Goal: Task Accomplishment & Management: Complete application form

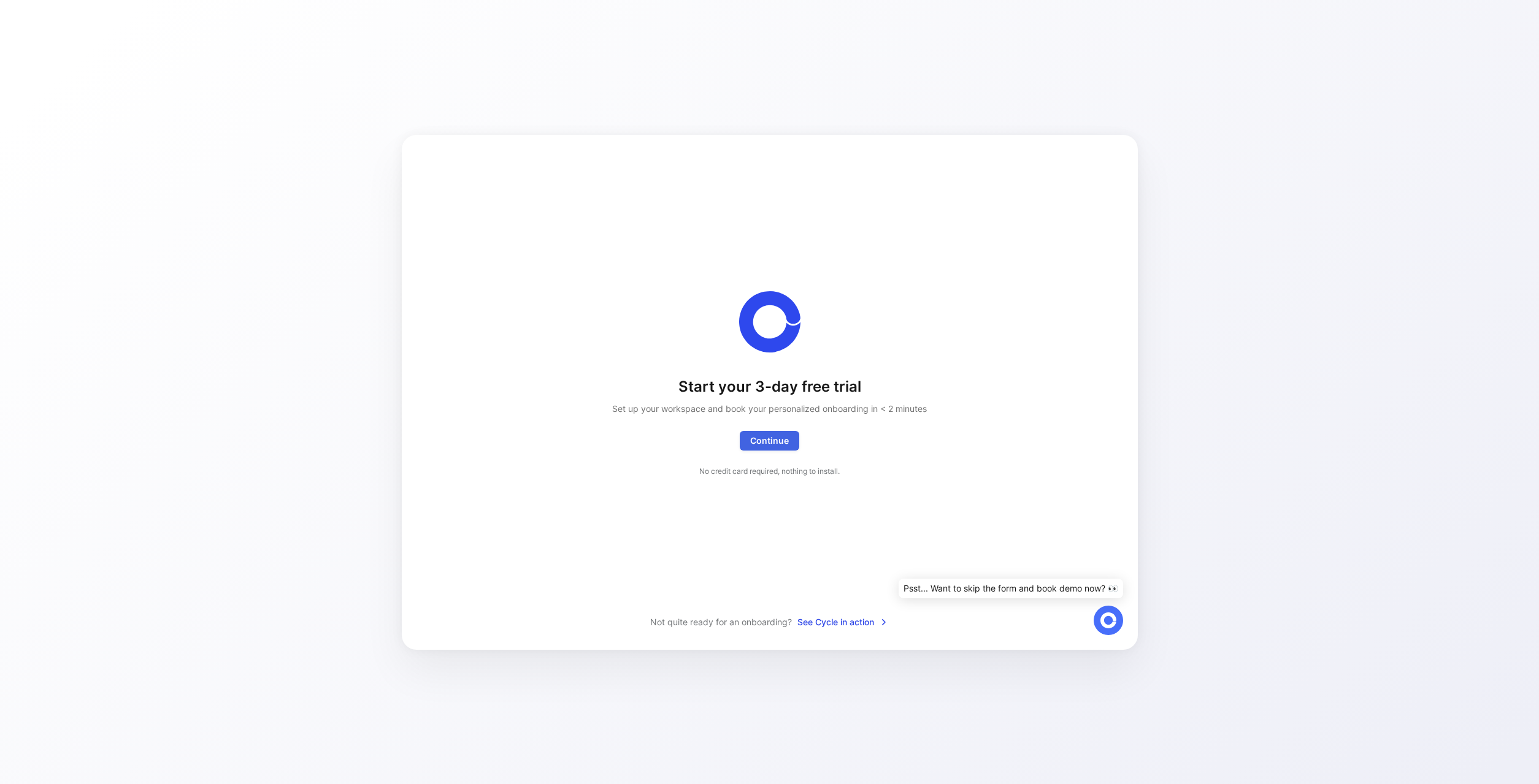
click at [783, 446] on span "Continue Exceptionally, you'll get access to a white glove onboarding as we're …" at bounding box center [770, 441] width 38 height 15
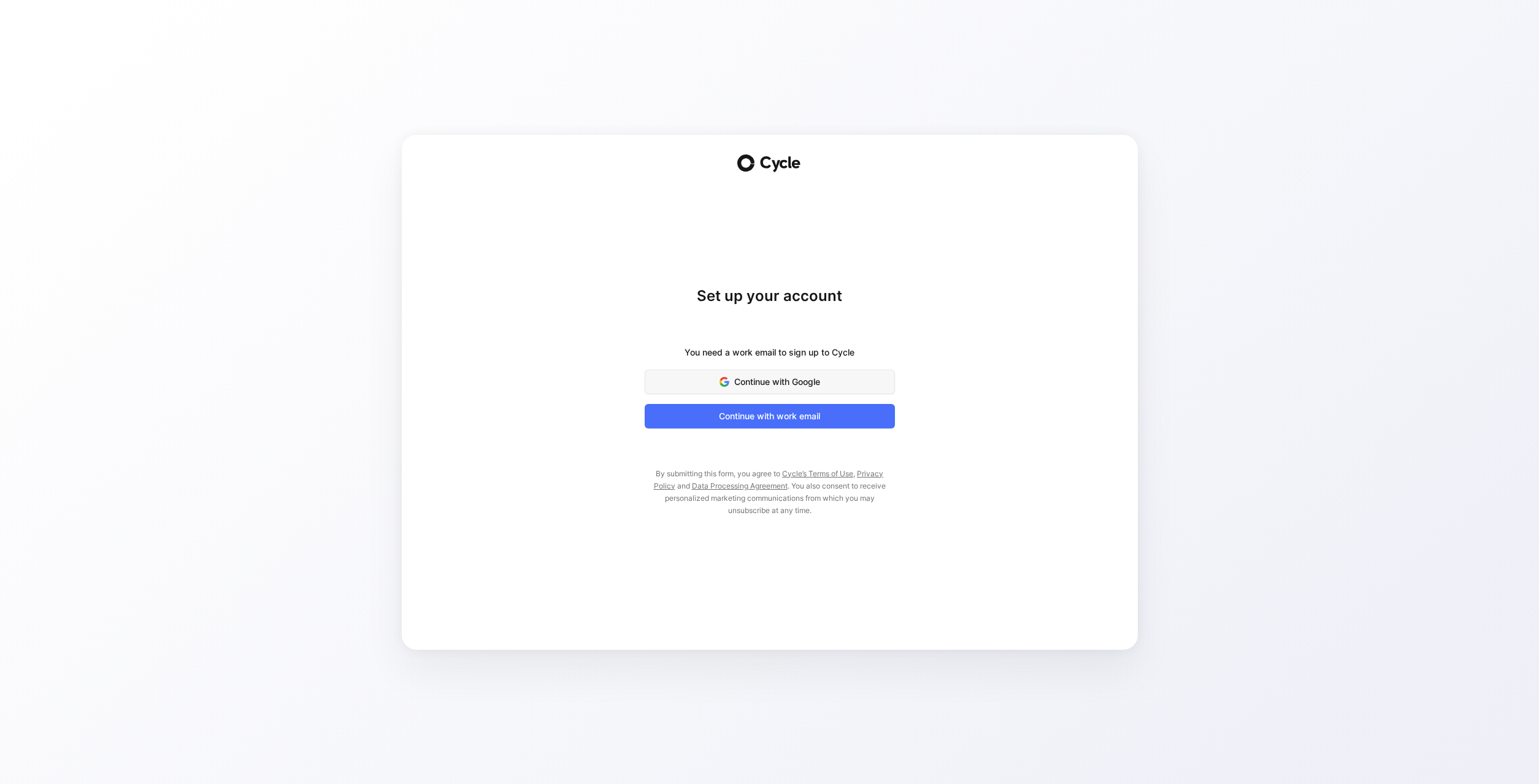
click at [783, 384] on span "Continue with Google" at bounding box center [770, 382] width 220 height 15
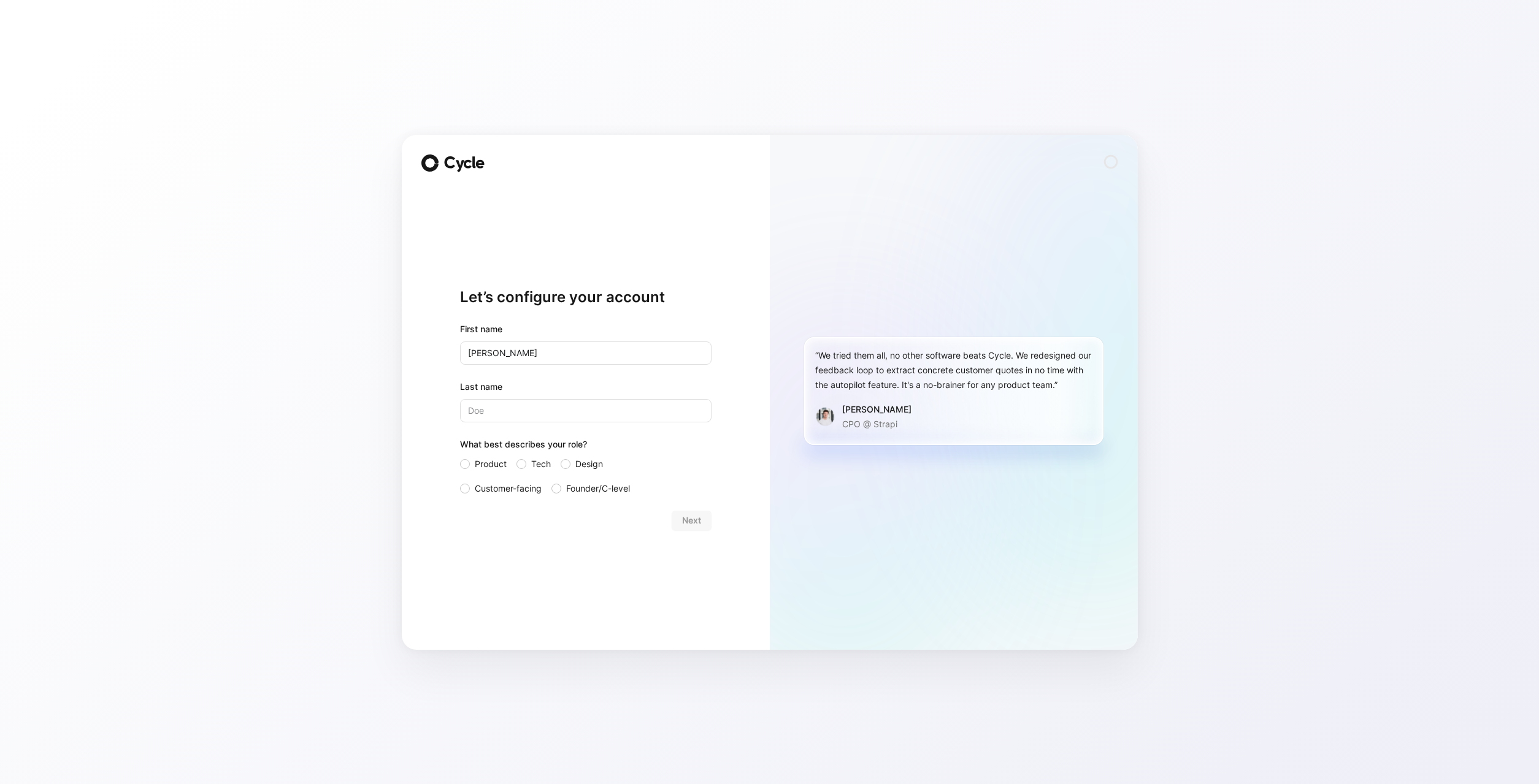
type input "[PERSON_NAME]"
click at [532, 464] on span "Tech" at bounding box center [541, 464] width 20 height 15
click at [517, 457] on input "Tech" at bounding box center [517, 457] width 0 height 0
click at [570, 467] on div at bounding box center [565, 464] width 10 height 10
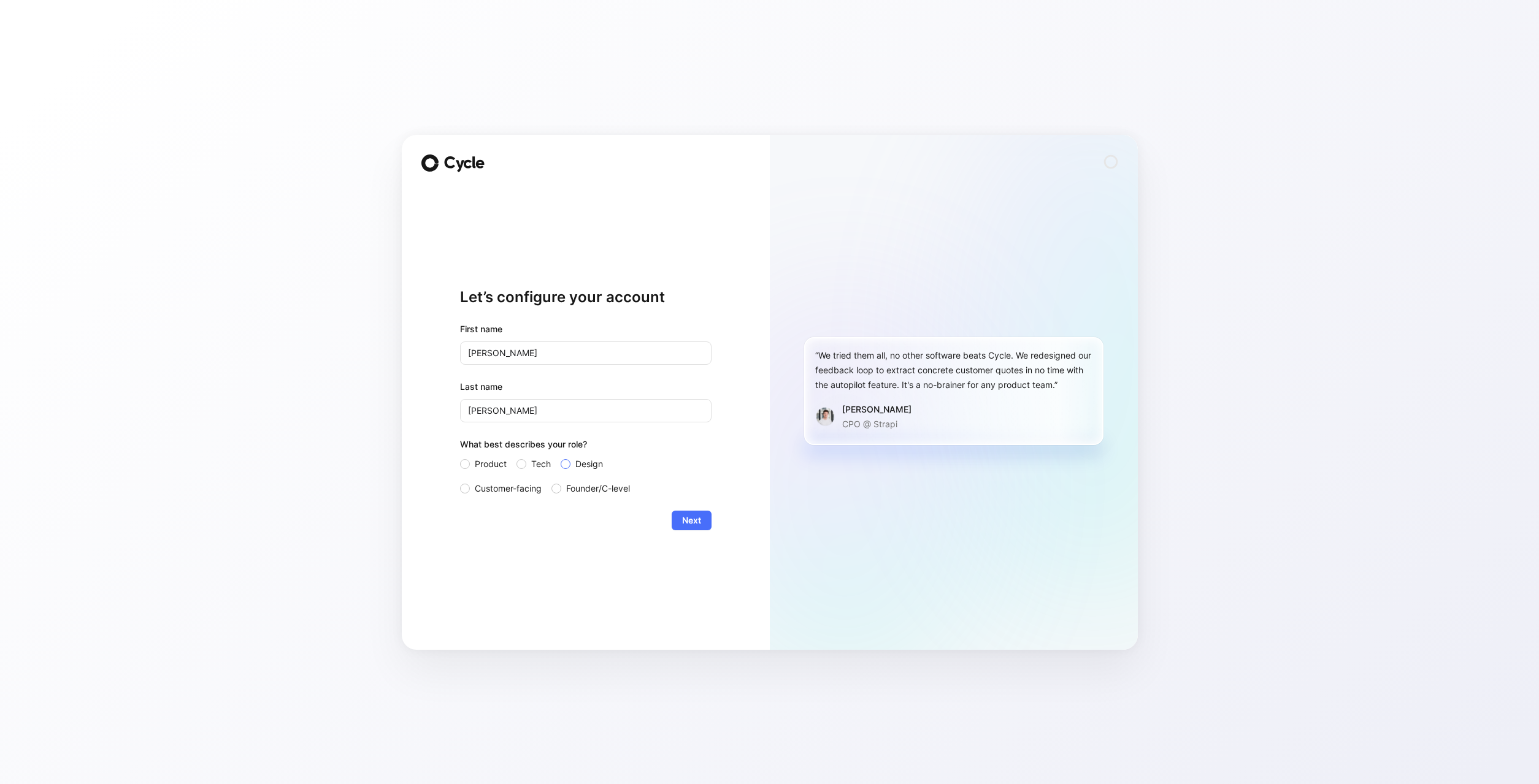
click at [561, 457] on input "Design" at bounding box center [561, 457] width 0 height 0
click at [685, 519] on span "Next" at bounding box center [691, 521] width 19 height 15
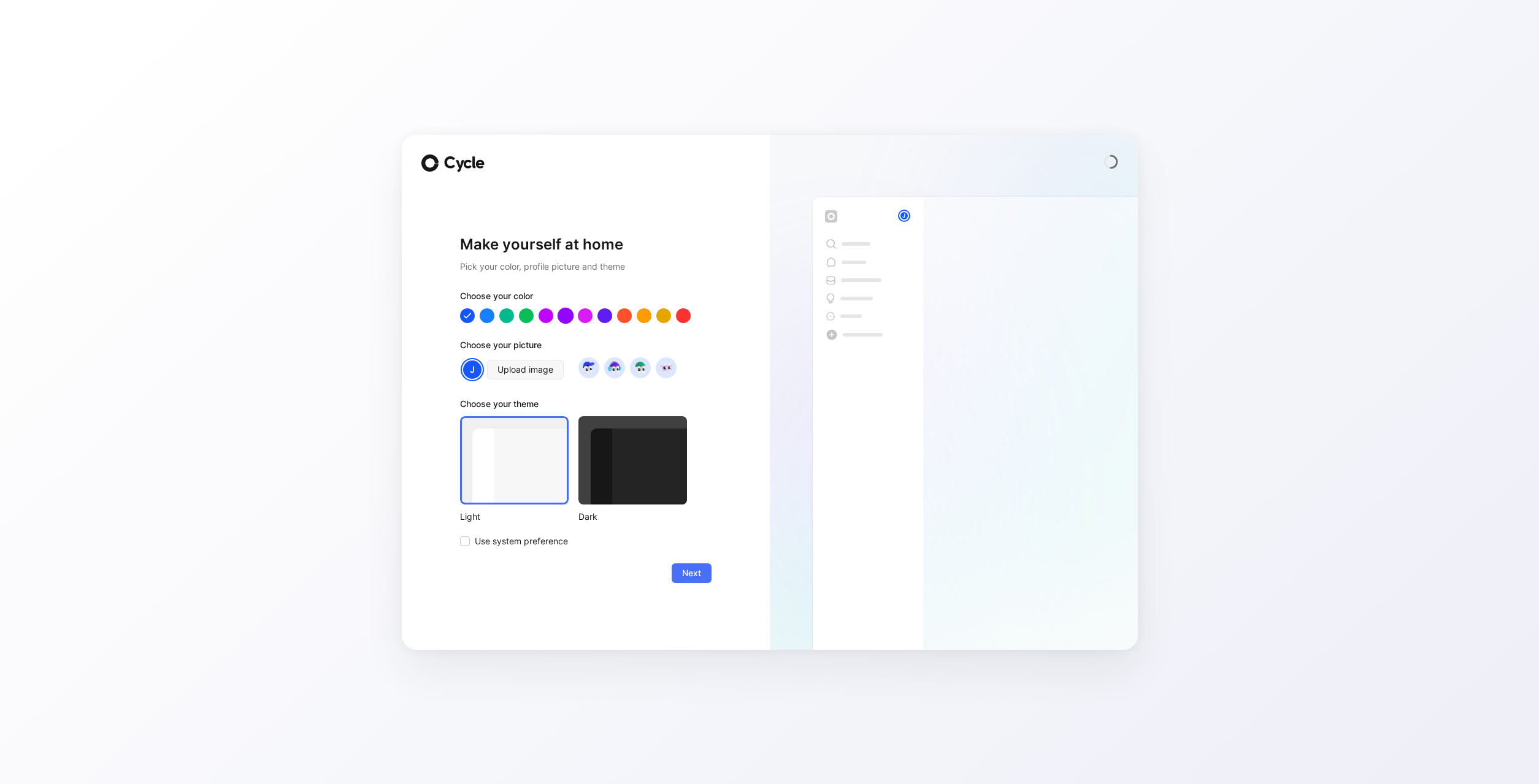
click at [562, 317] on div at bounding box center [565, 315] width 16 height 16
click at [665, 464] on div at bounding box center [632, 460] width 109 height 88
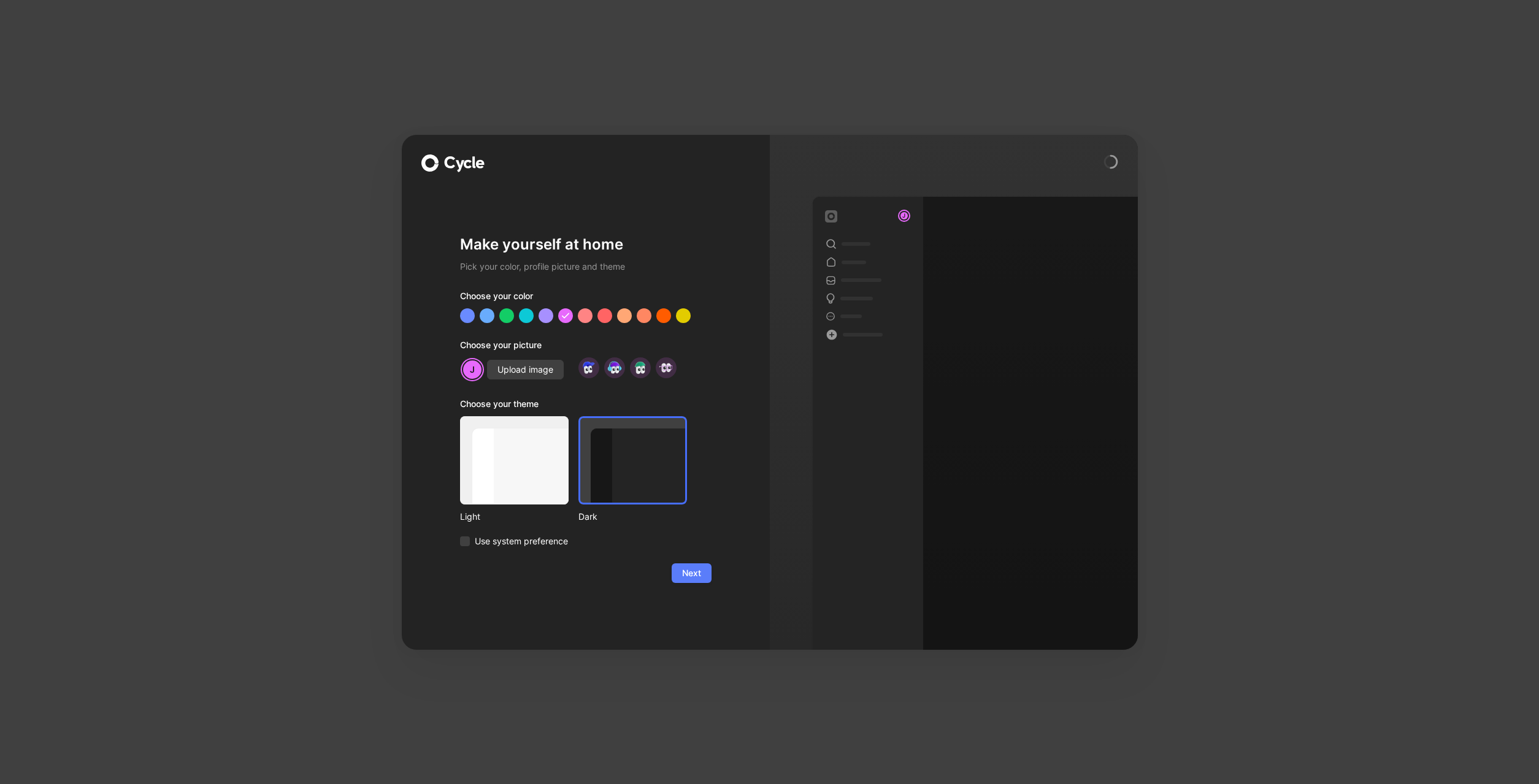
click at [696, 575] on span "Next" at bounding box center [691, 573] width 19 height 15
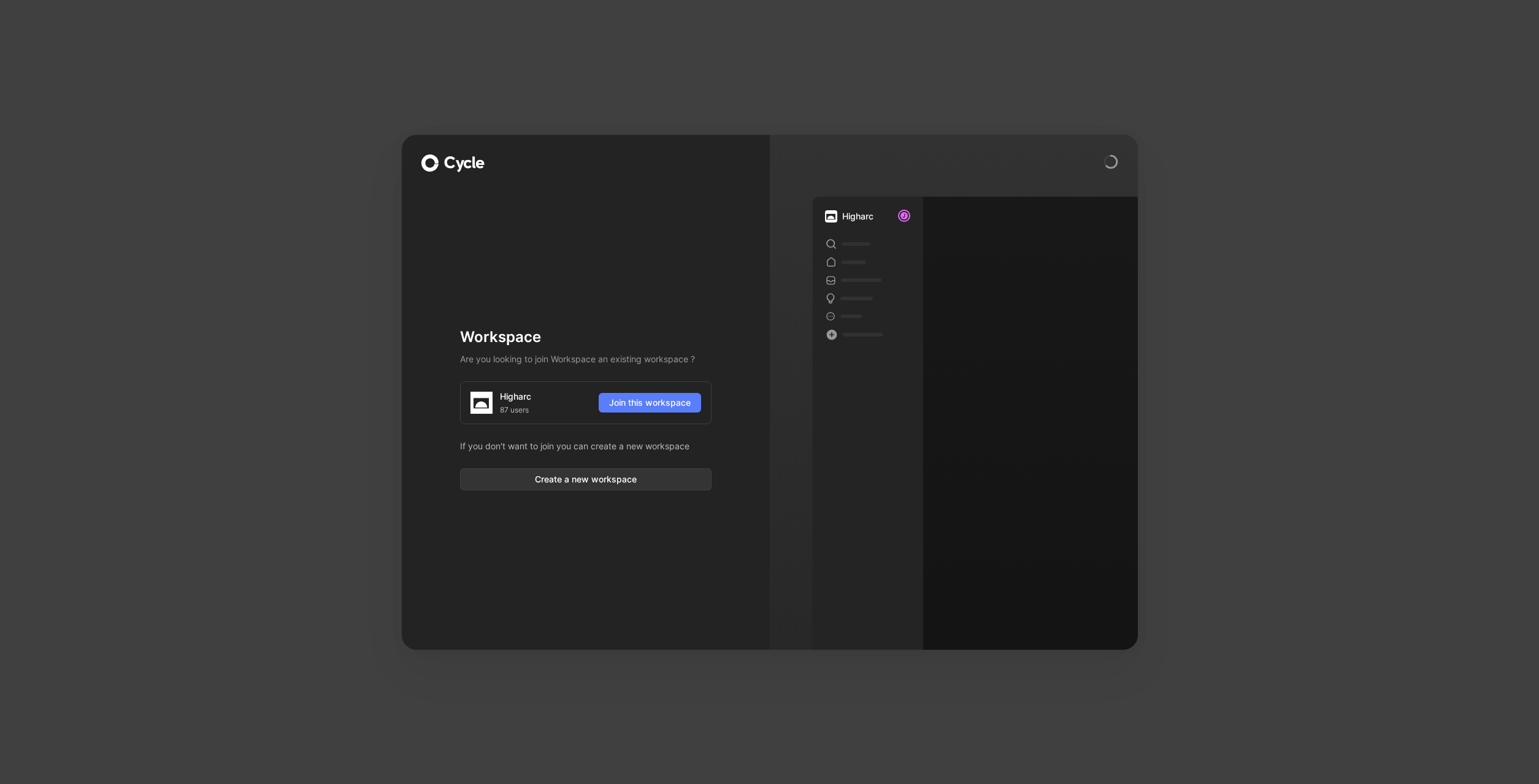
click at [647, 405] on span "Join this workspace" at bounding box center [650, 403] width 82 height 15
